Goal: Task Accomplishment & Management: Manage account settings

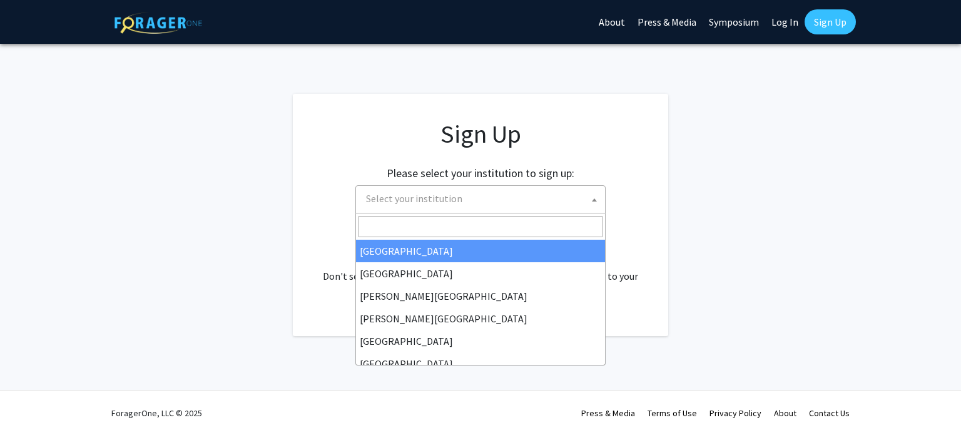
drag, startPoint x: 0, startPoint y: 0, endPoint x: 502, endPoint y: 200, distance: 540.1
click at [502, 200] on span "Select your institution" at bounding box center [483, 199] width 244 height 26
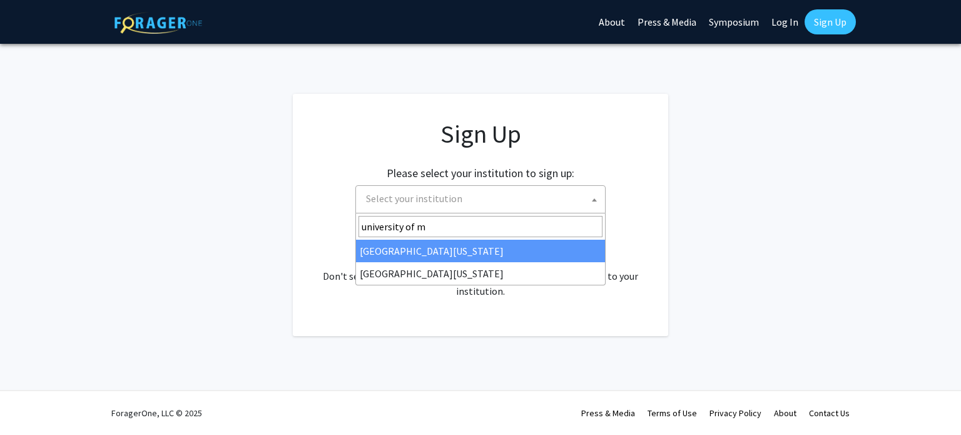
type input "university of m"
select select "31"
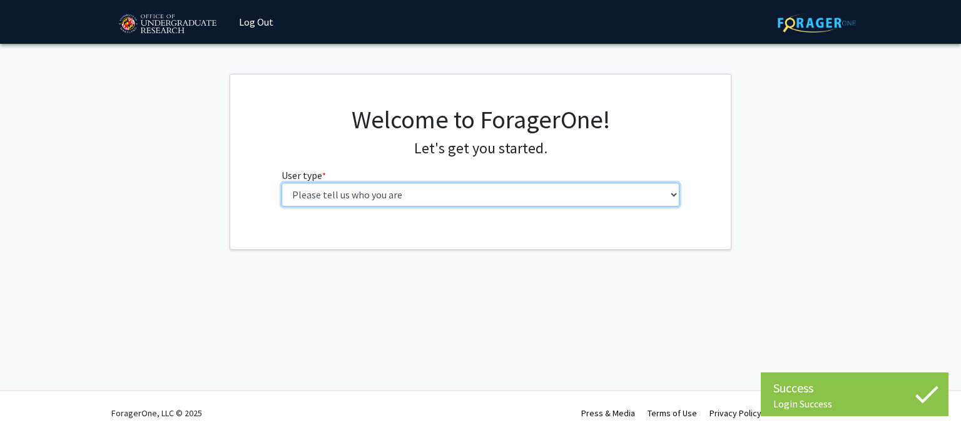
click at [372, 193] on select "Please tell us who you are Undergraduate Student Master's Student Doctoral Cand…" at bounding box center [480, 195] width 398 height 24
select select "1: undergrad"
click at [281, 183] on select "Please tell us who you are Undergraduate Student Master's Student Doctoral Cand…" at bounding box center [480, 195] width 398 height 24
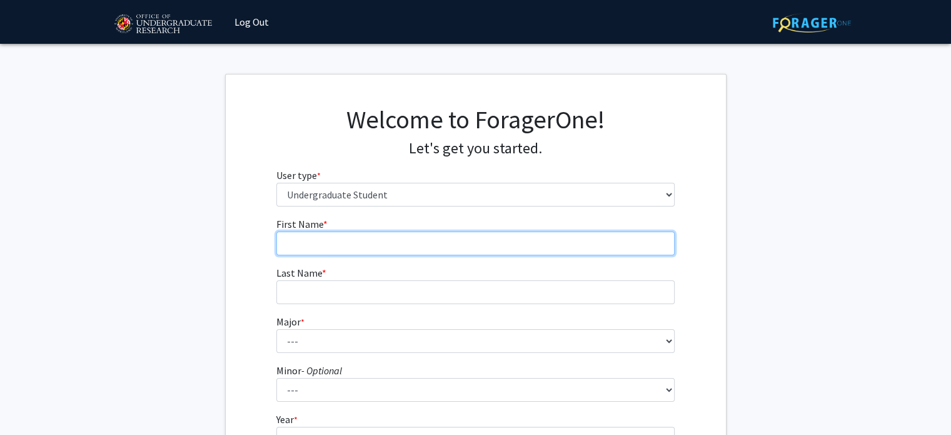
click at [335, 240] on input "First Name * required" at bounding box center [475, 243] width 398 height 24
type input "[PERSON_NAME]"
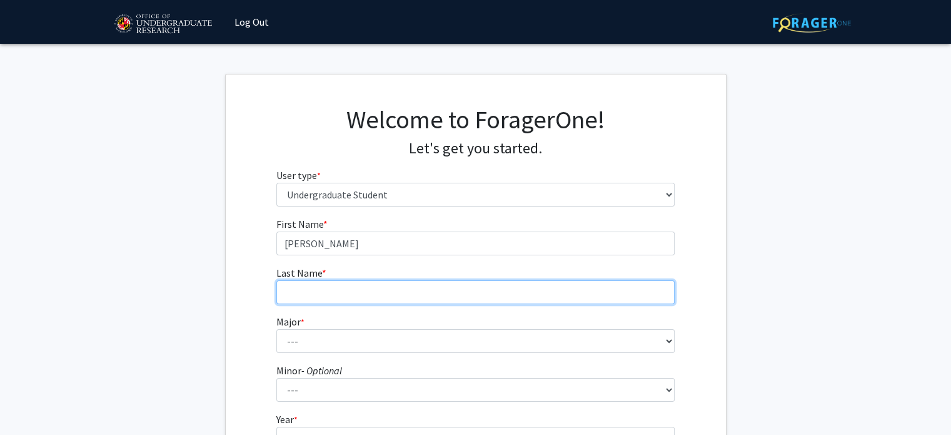
click at [313, 290] on input "Last Name * required" at bounding box center [475, 292] width 398 height 24
type input "[PERSON_NAME]"
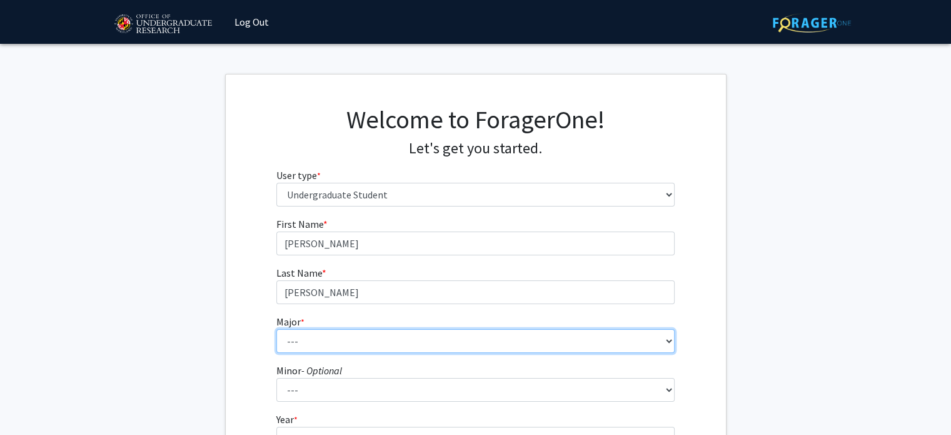
click at [331, 332] on select "--- Accounting Aerospace Engineering African American and Africana Studies Agri…" at bounding box center [475, 341] width 398 height 24
select select "28: 2329"
click at [276, 329] on select "--- Accounting Aerospace Engineering African American and Africana Studies Agri…" at bounding box center [475, 341] width 398 height 24
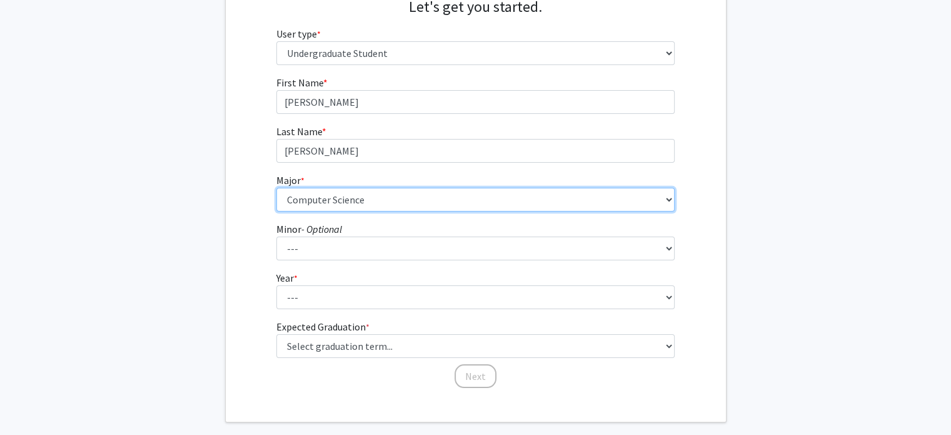
scroll to position [142, 0]
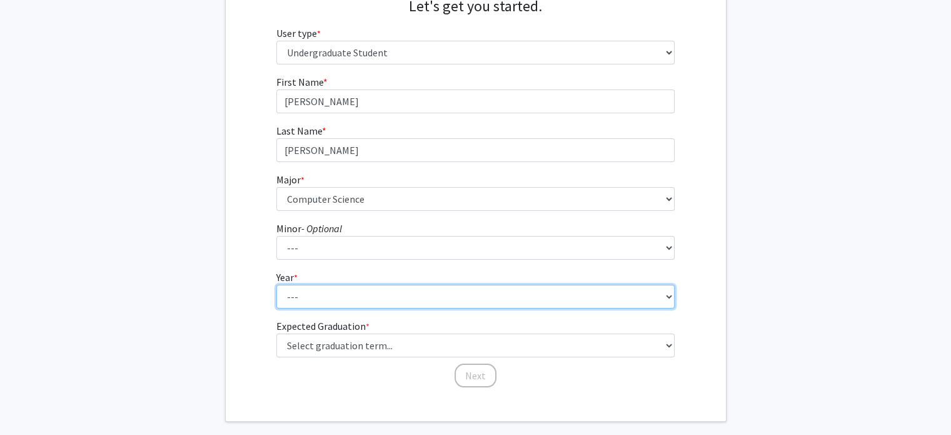
click at [317, 307] on select "--- First-year Sophomore Junior Senior Postbaccalaureate Certificate" at bounding box center [475, 297] width 398 height 24
select select "1: first-year"
click at [276, 285] on select "--- First-year Sophomore Junior Senior Postbaccalaureate Certificate" at bounding box center [475, 297] width 398 height 24
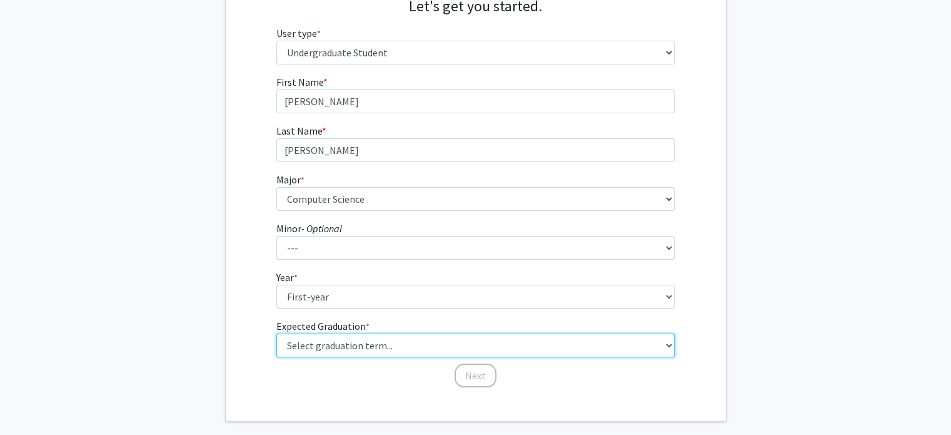
click at [344, 340] on select "Select graduation term... Spring 2025 Summer 2025 Fall 2025 Winter 2025 Spring …" at bounding box center [475, 345] width 398 height 24
select select "17: spring_2029"
click at [276, 333] on select "Select graduation term... Spring 2025 Summer 2025 Fall 2025 Winter 2025 Spring …" at bounding box center [475, 345] width 398 height 24
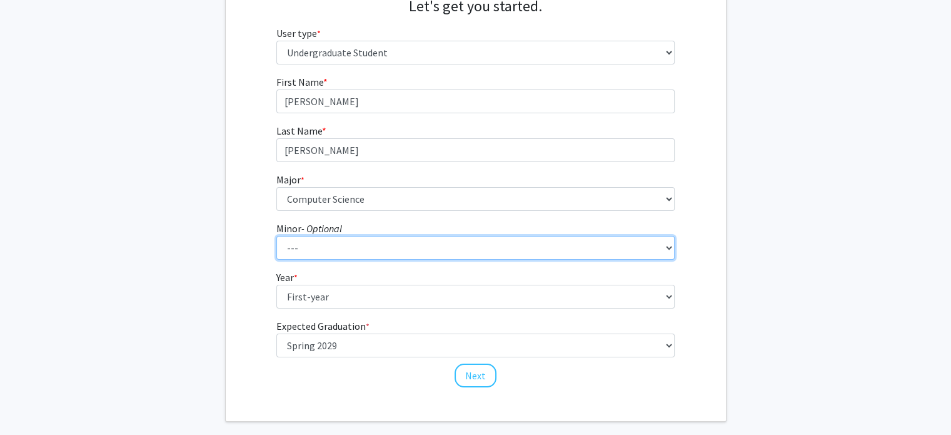
click at [310, 243] on select "--- Actuarial Mathematics Advanced Cybersecurity Experience for Students Africa…" at bounding box center [475, 248] width 398 height 24
select select "69: 1872"
click at [276, 236] on select "--- Actuarial Mathematics Advanced Cybersecurity Experience for Students Africa…" at bounding box center [475, 248] width 398 height 24
click at [350, 251] on select "--- Actuarial Mathematics Advanced Cybersecurity Experience for Students Africa…" at bounding box center [475, 248] width 398 height 24
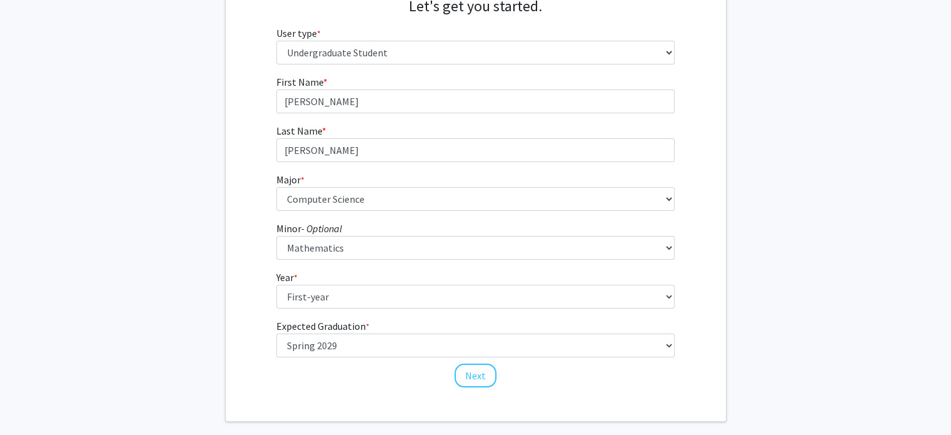
click at [168, 183] on fg-get-started "Welcome to ForagerOne! Let's get you started. User type * required Please tell …" at bounding box center [475, 177] width 951 height 490
click at [475, 378] on button "Next" at bounding box center [476, 375] width 42 height 24
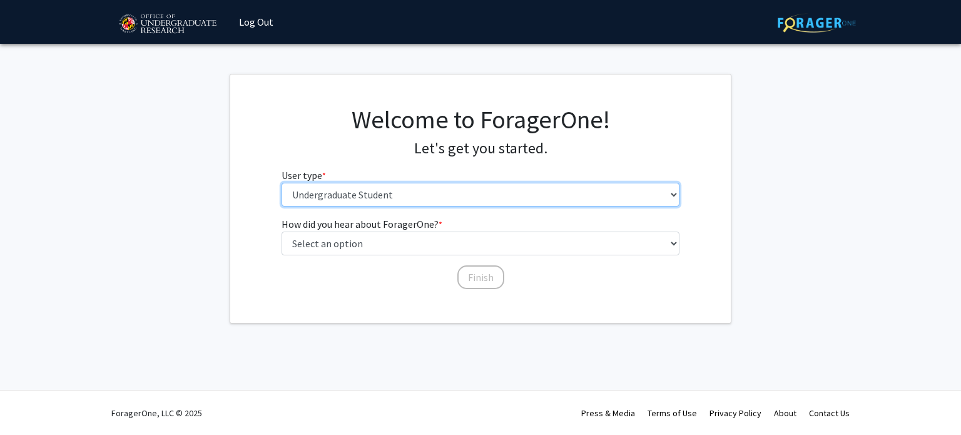
click at [332, 195] on select "Please tell us who you are Undergraduate Student Master's Student Doctoral Cand…" at bounding box center [480, 195] width 398 height 24
click at [281, 183] on select "Please tell us who you are Undergraduate Student Master's Student Doctoral Cand…" at bounding box center [480, 195] width 398 height 24
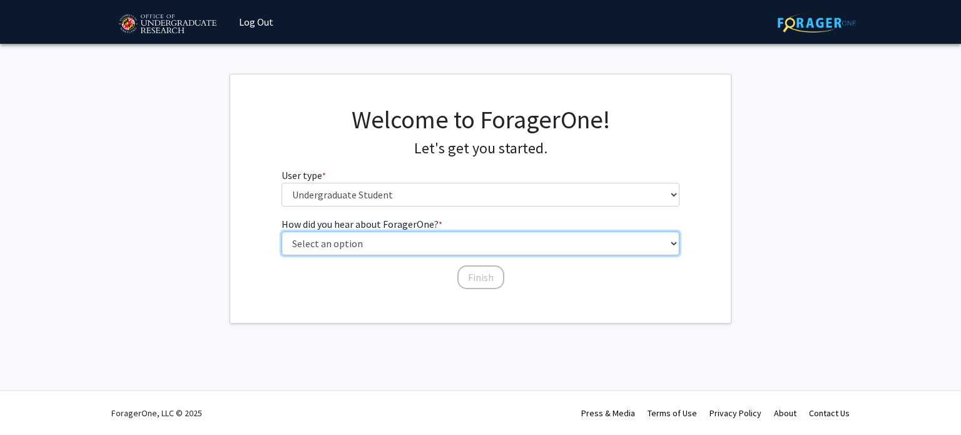
click at [381, 250] on select "Select an option Peer/student recommendation Faculty/staff recommendation Unive…" at bounding box center [480, 243] width 398 height 24
select select "2: faculty_recommendation"
click at [281, 231] on select "Select an option Peer/student recommendation Faculty/staff recommendation Unive…" at bounding box center [480, 243] width 398 height 24
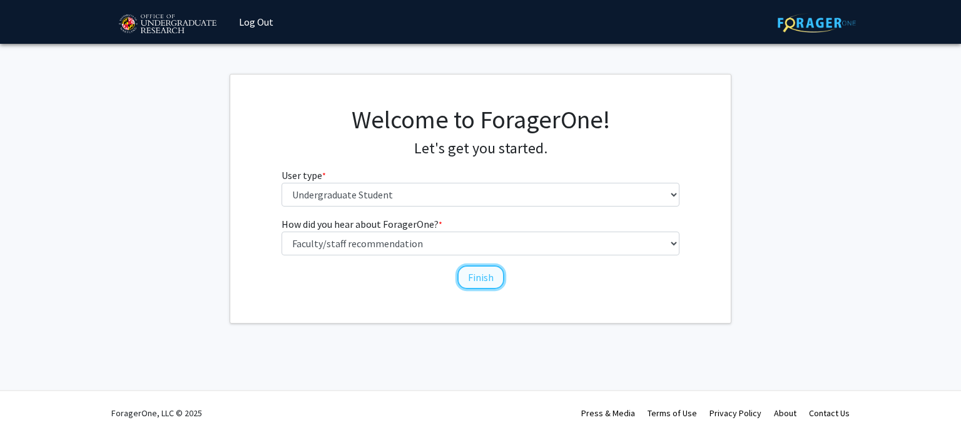
click at [483, 272] on button "Finish" at bounding box center [480, 277] width 47 height 24
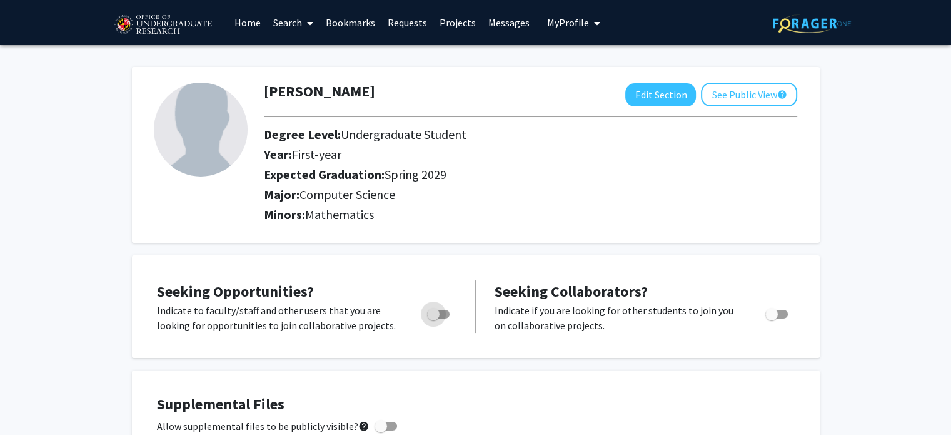
click at [437, 313] on span "Toggle" at bounding box center [433, 314] width 13 height 13
click at [433, 318] on input "Are you actively seeking opportunities?" at bounding box center [433, 318] width 1 height 1
checkbox input "true"
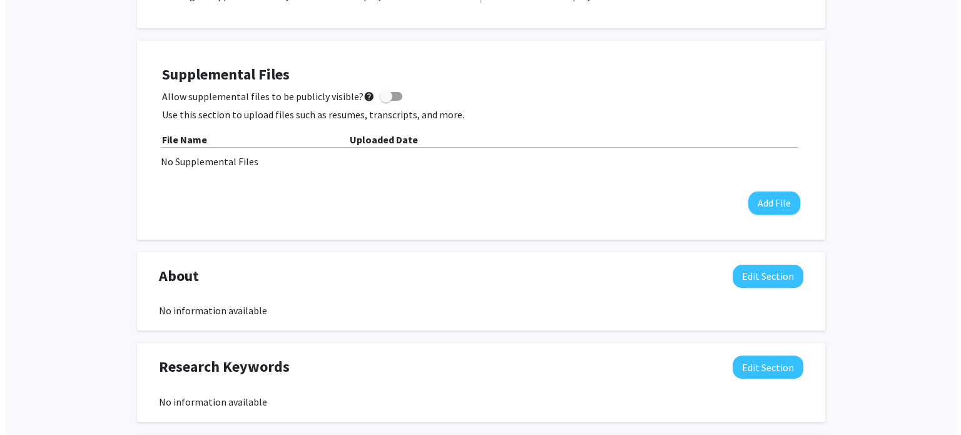
scroll to position [329, 0]
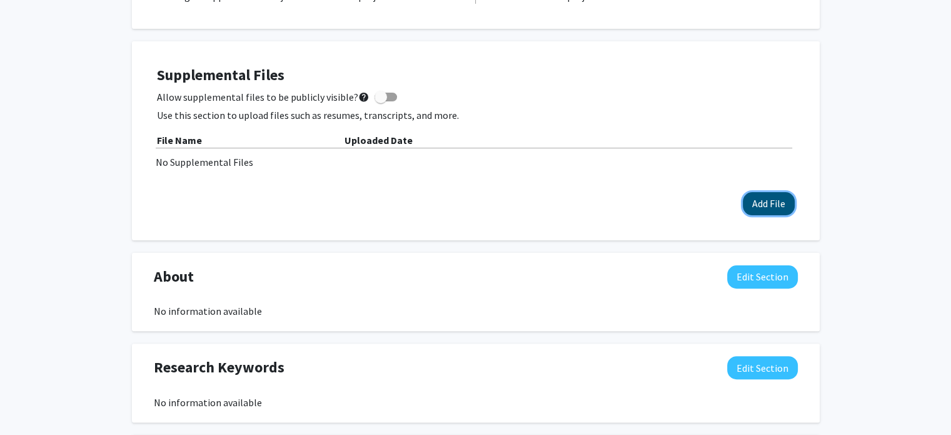
click at [751, 198] on button "Add File" at bounding box center [769, 203] width 52 height 23
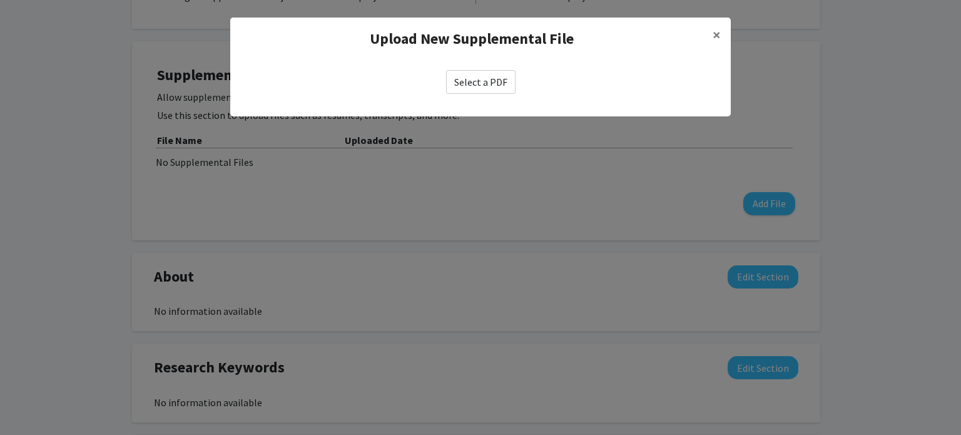
click at [463, 86] on label "Select a PDF" at bounding box center [480, 82] width 69 height 24
click at [0, 0] on input "Select a PDF" at bounding box center [0, 0] width 0 height 0
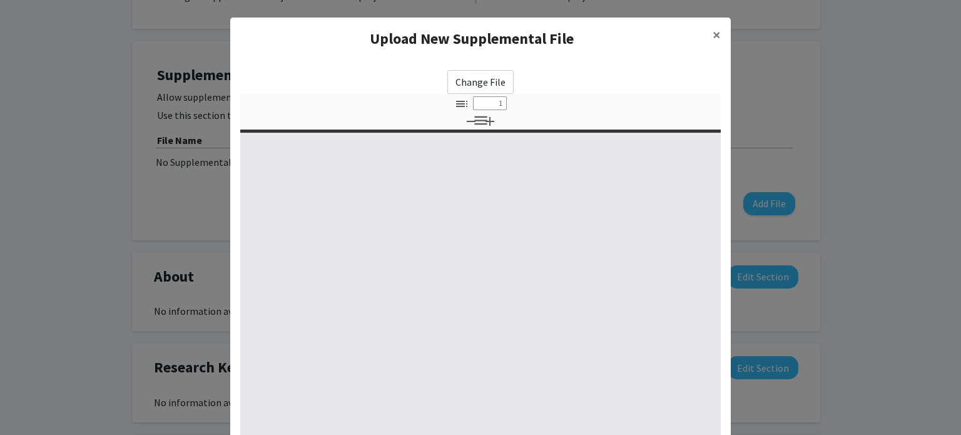
select select "custom"
type input "0"
select select "custom"
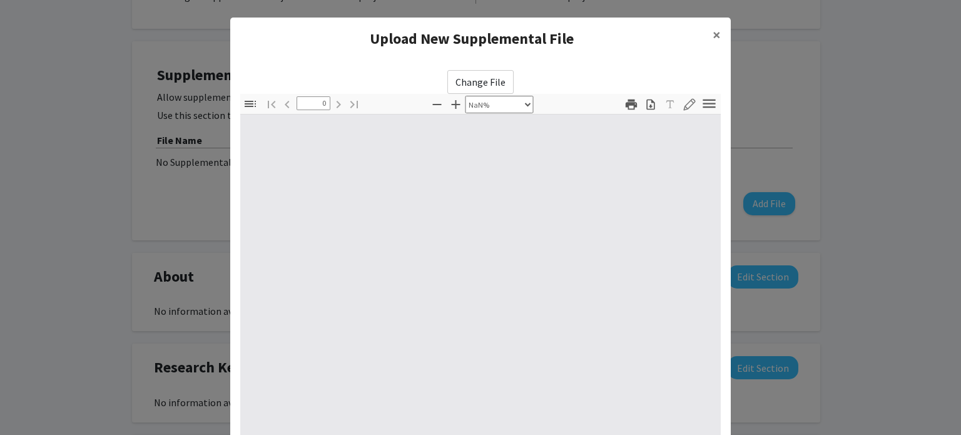
type input "1"
select select "auto"
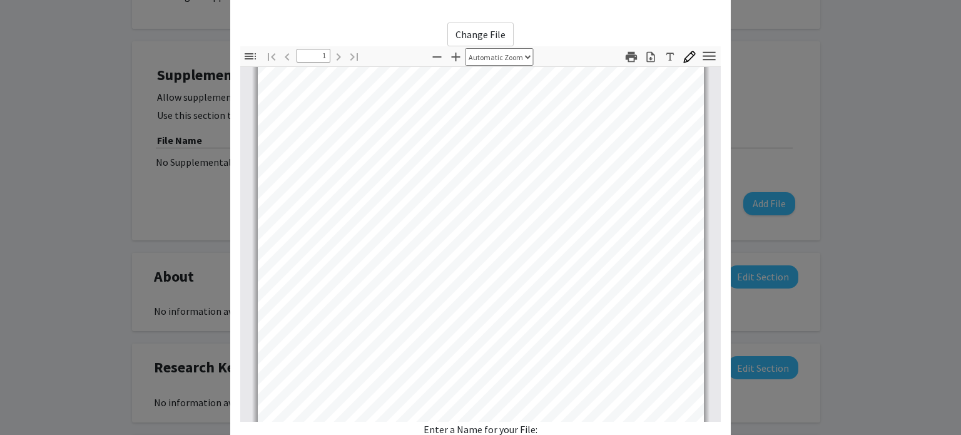
scroll to position [81, 0]
click at [686, 59] on icon "button" at bounding box center [689, 57] width 13 height 13
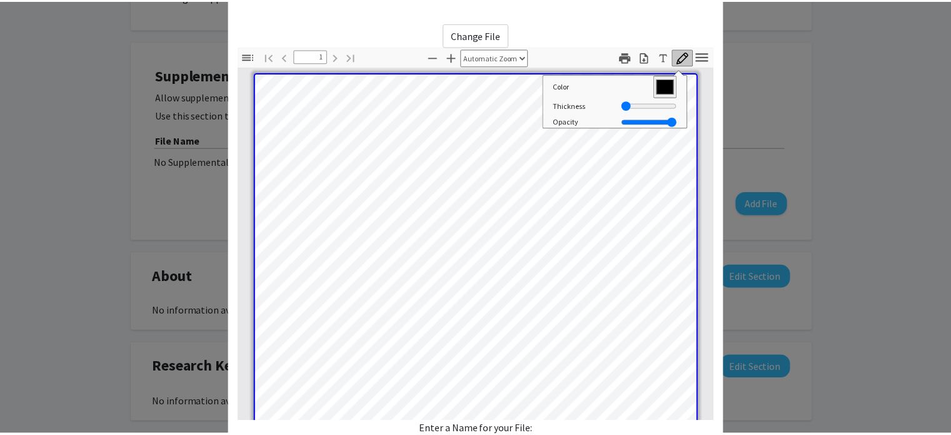
scroll to position [0, 0]
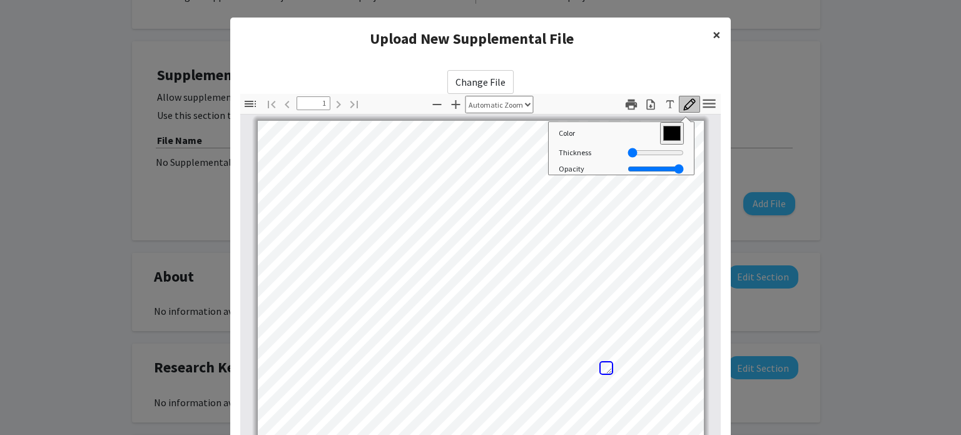
click at [712, 29] on span "×" at bounding box center [716, 34] width 8 height 19
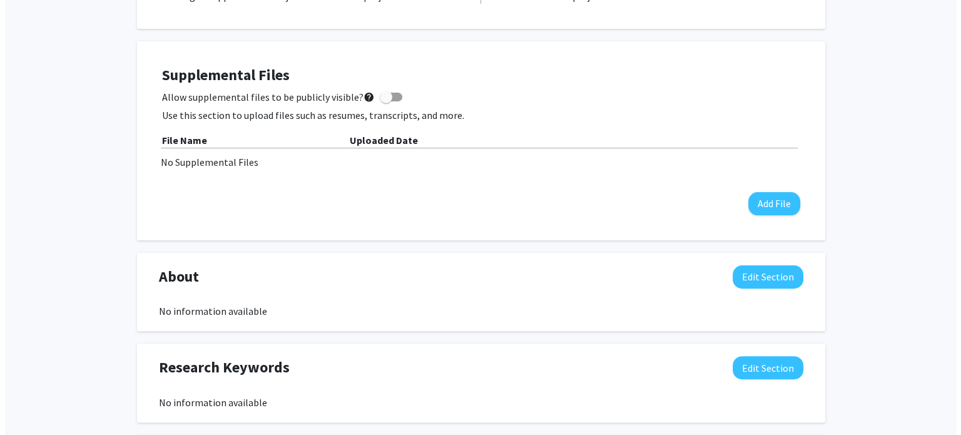
scroll to position [212, 0]
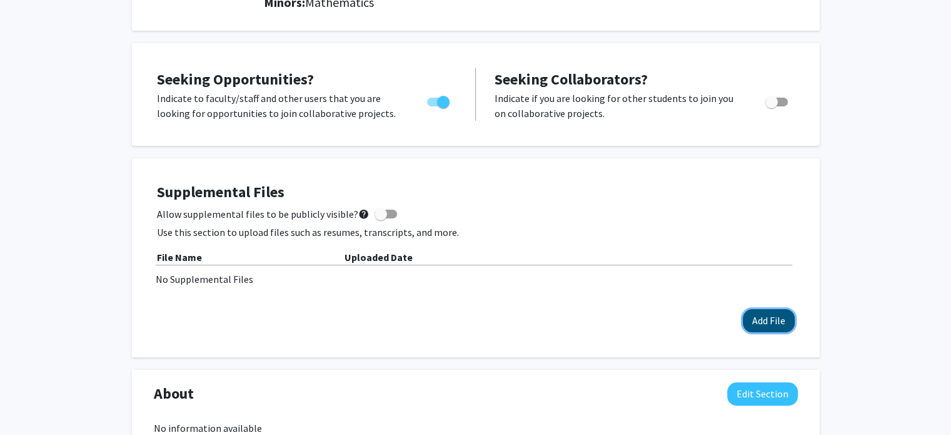
click at [771, 317] on button "Add File" at bounding box center [769, 320] width 52 height 23
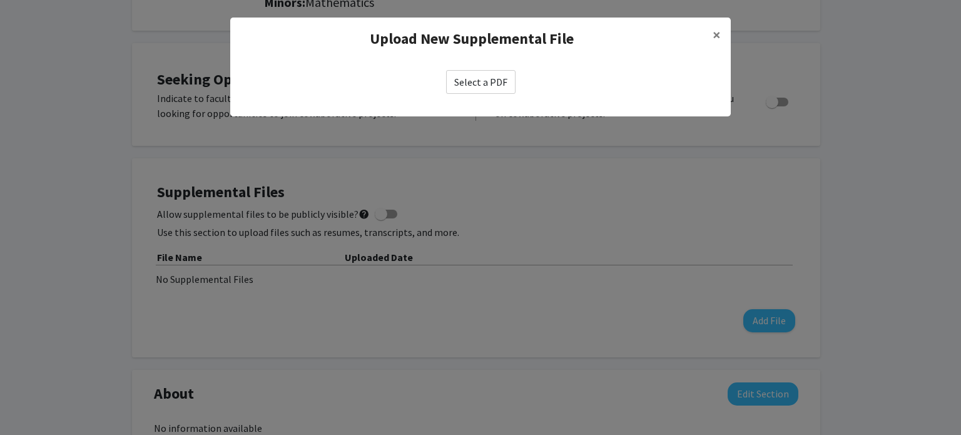
click at [484, 79] on label "Select a PDF" at bounding box center [480, 82] width 69 height 24
click at [0, 0] on input "Select a PDF" at bounding box center [0, 0] width 0 height 0
select select "custom"
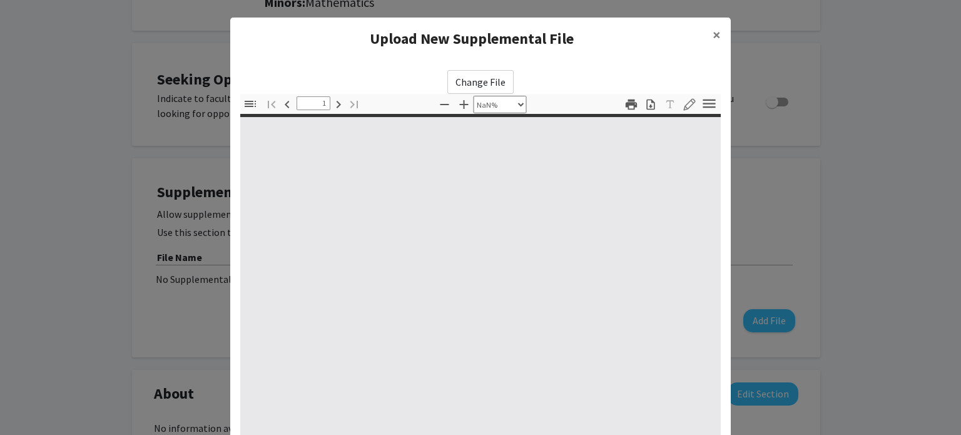
type input "0"
select select "custom"
type input "1"
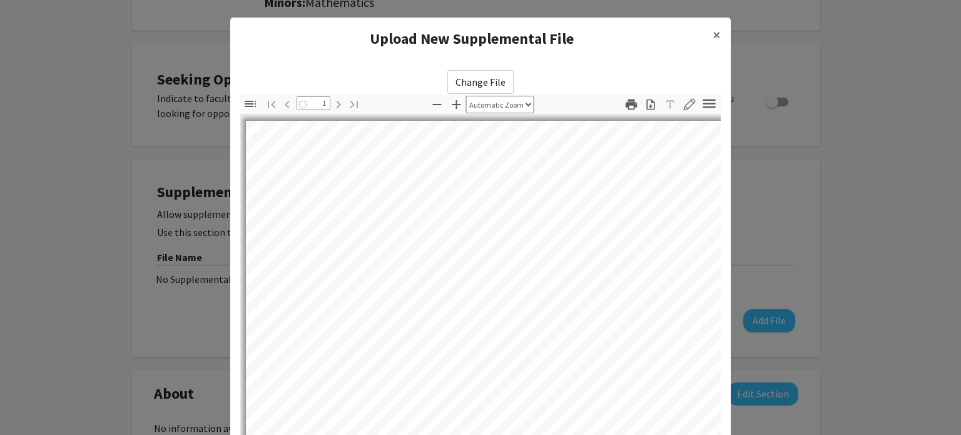
select select "auto"
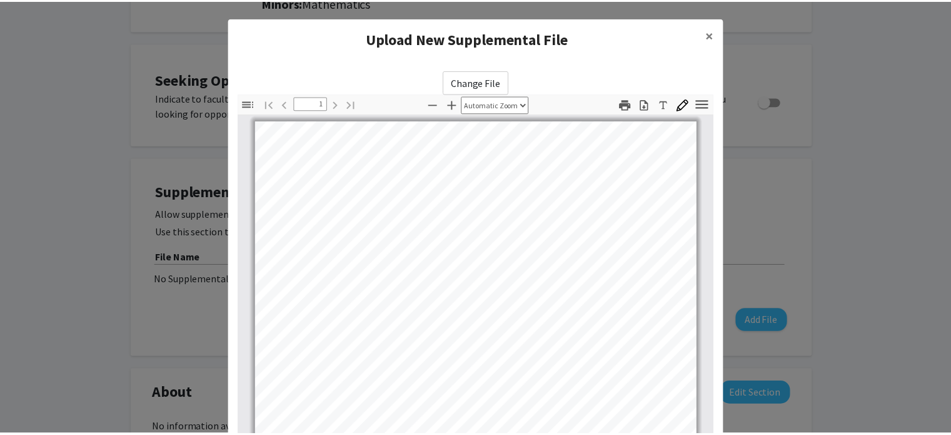
scroll to position [157, 0]
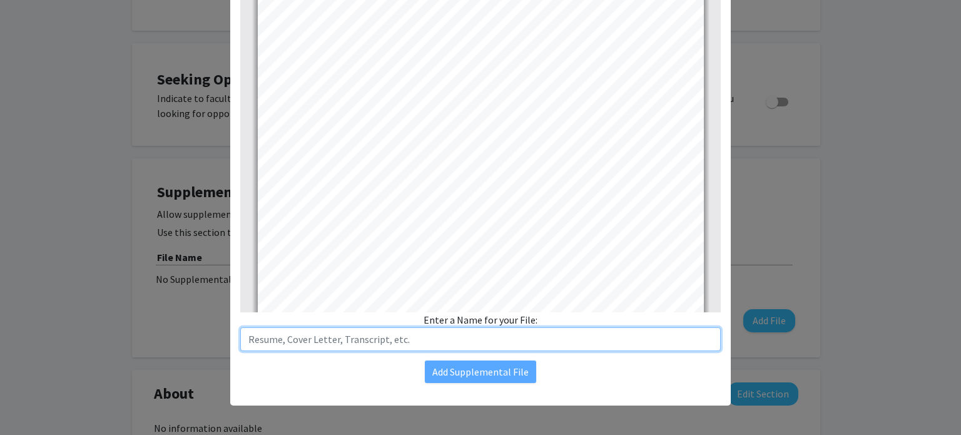
click at [448, 336] on input "text" at bounding box center [480, 339] width 480 height 24
type input "Charles Barnhart Resume"
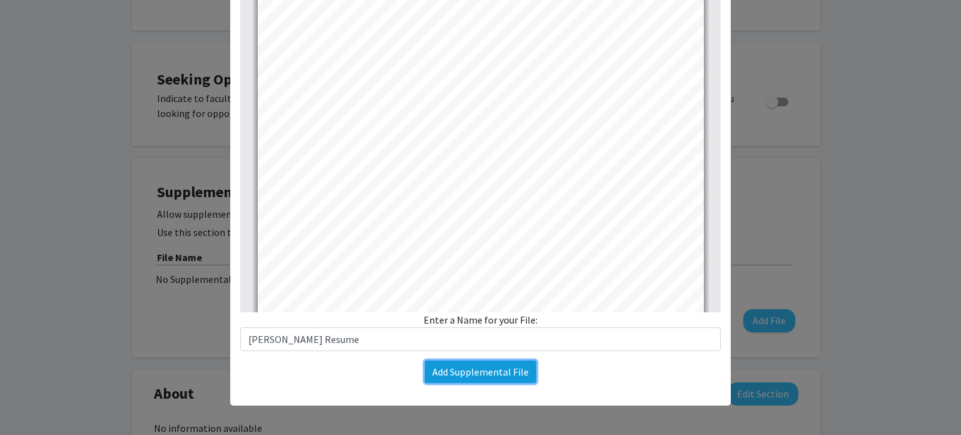
click at [475, 375] on button "Add Supplemental File" at bounding box center [480, 371] width 111 height 23
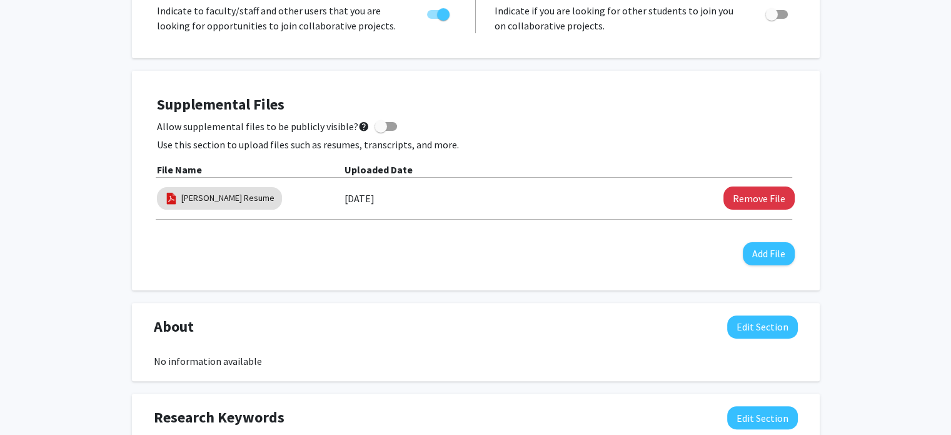
scroll to position [300, 0]
click at [375, 124] on span at bounding box center [381, 125] width 13 height 13
click at [380, 130] on input "Allow supplemental files to be publicly visible? help" at bounding box center [380, 130] width 1 height 1
checkbox input "true"
click at [453, 237] on div "Supplemental Files Allow supplemental files to be publicly visible? help Use th…" at bounding box center [476, 180] width 638 height 170
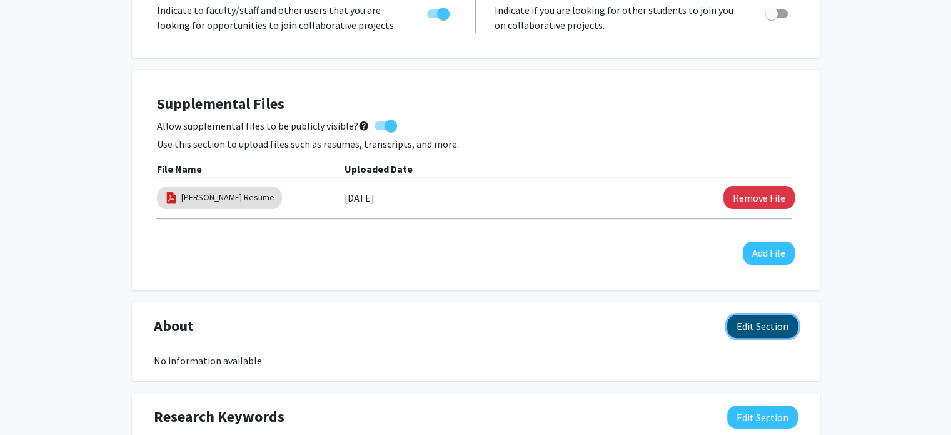
click at [754, 325] on button "Edit Section" at bounding box center [762, 326] width 71 height 23
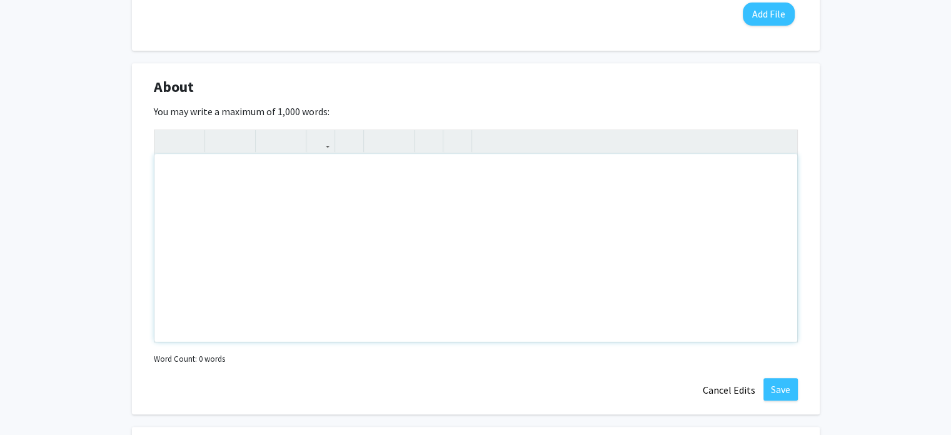
scroll to position [538, 0]
click at [744, 393] on button "Cancel Edits" at bounding box center [729, 391] width 69 height 24
